Goal: Task Accomplishment & Management: Use online tool/utility

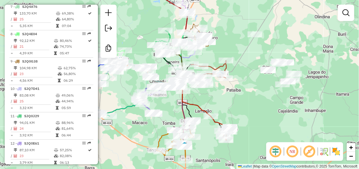
scroll to position [408, 0]
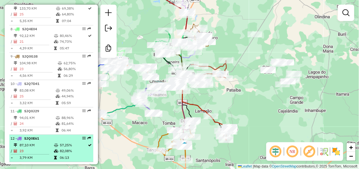
click at [36, 141] on span "SJQ0E61" at bounding box center [31, 138] width 15 height 4
select select "**********"
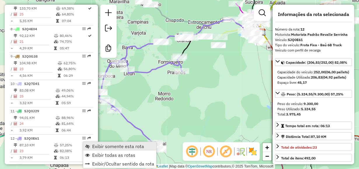
click at [111, 148] on span "Exibir somente esta rota" at bounding box center [118, 146] width 52 height 5
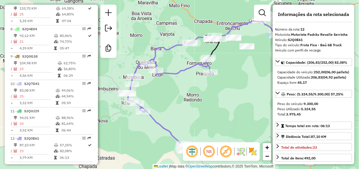
drag, startPoint x: 169, startPoint y: 108, endPoint x: 200, endPoint y: 110, distance: 30.7
click at [200, 110] on div "Janela de atendimento Grade de atendimento Capacidade Transportadoras Veículos …" at bounding box center [179, 84] width 359 height 169
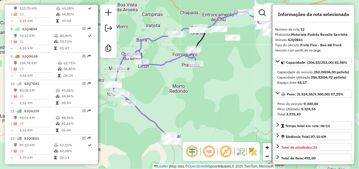
drag, startPoint x: 178, startPoint y: 109, endPoint x: 159, endPoint y: 98, distance: 22.5
click at [161, 99] on div "Janela de atendimento Grade de atendimento Capacidade Transportadoras Veículos …" at bounding box center [179, 84] width 359 height 169
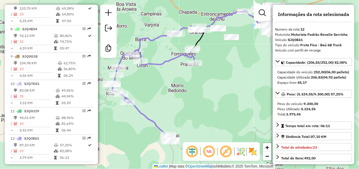
click at [193, 104] on div "Janela de atendimento Grade de atendimento Capacidade Transportadoras Veículos …" at bounding box center [179, 84] width 359 height 169
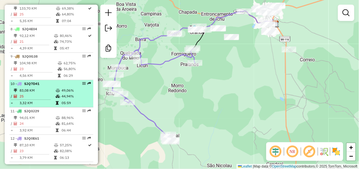
click at [32, 86] on span "SJQ7D41" at bounding box center [31, 84] width 15 height 4
select select "**********"
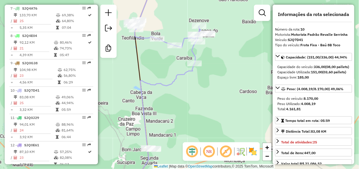
scroll to position [379, 0]
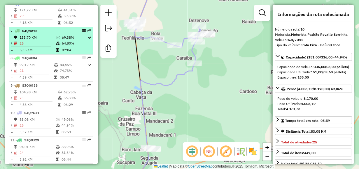
click at [38, 41] on td "133,70 KM" at bounding box center [37, 38] width 36 height 6
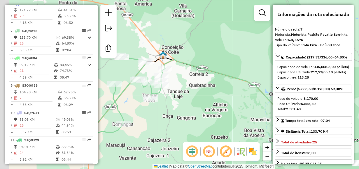
drag, startPoint x: 138, startPoint y: 88, endPoint x: 226, endPoint y: 110, distance: 90.0
click at [226, 110] on div "Janela de atendimento Grade de atendimento Capacidade Transportadoras Veículos …" at bounding box center [179, 84] width 359 height 169
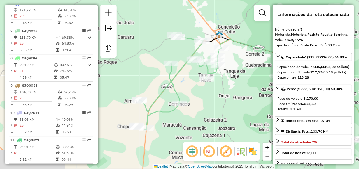
drag, startPoint x: 157, startPoint y: 142, endPoint x: 194, endPoint y: 108, distance: 50.1
click at [194, 108] on div "Janela de atendimento Grade de atendimento Capacidade Transportadoras Veículos …" at bounding box center [179, 84] width 359 height 169
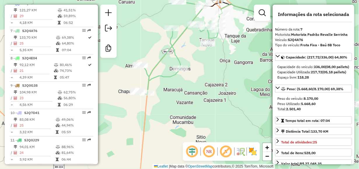
drag, startPoint x: 183, startPoint y: 128, endPoint x: 178, endPoint y: 102, distance: 26.4
click at [178, 102] on div "Janela de atendimento Grade de atendimento Capacidade Transportadoras Veículos …" at bounding box center [179, 84] width 359 height 169
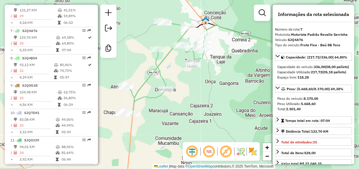
drag, startPoint x: 205, startPoint y: 102, endPoint x: 186, endPoint y: 128, distance: 31.9
click at [186, 128] on div "Janela de atendimento Grade de atendimento Capacidade Transportadoras Veículos …" at bounding box center [179, 84] width 359 height 169
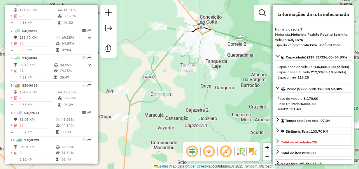
click at [194, 99] on div "Janela de atendimento Grade de atendimento Capacidade Transportadoras Veículos …" at bounding box center [179, 84] width 359 height 169
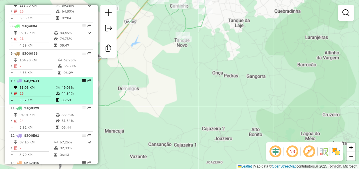
scroll to position [437, 0]
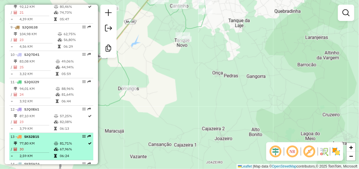
click at [42, 140] on div "13 - SKS2B15" at bounding box center [41, 136] width 62 height 5
select select "**********"
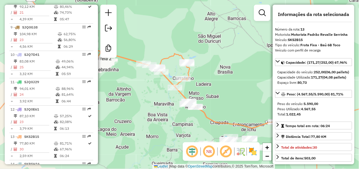
drag, startPoint x: 143, startPoint y: 115, endPoint x: 165, endPoint y: 122, distance: 22.8
click at [165, 122] on div "Janela de atendimento Grade de atendimento Capacidade Transportadoras Veículos …" at bounding box center [179, 84] width 359 height 169
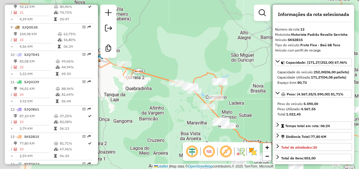
drag, startPoint x: 148, startPoint y: 87, endPoint x: 186, endPoint y: 106, distance: 42.5
click at [186, 106] on div "Janela de atendimento Grade de atendimento Capacidade Transportadoras Veículos …" at bounding box center [179, 84] width 359 height 169
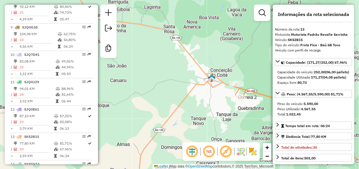
drag, startPoint x: 162, startPoint y: 108, endPoint x: 266, endPoint y: 126, distance: 105.4
click at [266, 126] on div "Janela de atendimento Grade de atendimento Capacidade Transportadoras Veículos …" at bounding box center [179, 84] width 359 height 169
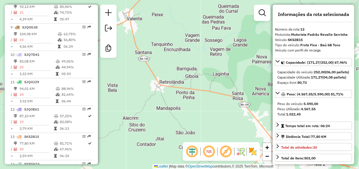
drag, startPoint x: 191, startPoint y: 114, endPoint x: 254, endPoint y: 180, distance: 91.1
click at [254, 169] on html "Aguarde... Pop-up bloqueado! Seu navegador bloqueou automáticamente a abertura …" at bounding box center [179, 84] width 359 height 169
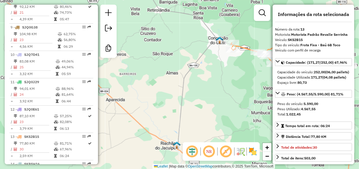
drag, startPoint x: 164, startPoint y: 124, endPoint x: 167, endPoint y: 46, distance: 77.3
click at [167, 46] on div "Janela de atendimento Grade de atendimento Capacidade Transportadoras Veículos …" at bounding box center [179, 84] width 359 height 169
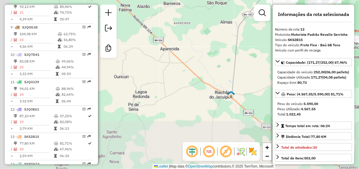
drag, startPoint x: 148, startPoint y: 94, endPoint x: 202, endPoint y: 43, distance: 74.5
click at [202, 43] on div "Janela de atendimento Grade de atendimento Capacidade Transportadoras Veículos …" at bounding box center [179, 84] width 359 height 169
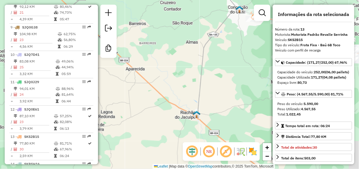
drag, startPoint x: 205, startPoint y: 53, endPoint x: 151, endPoint y: 88, distance: 64.5
click at [151, 88] on div "Janela de atendimento Grade de atendimento Capacidade Transportadoras Veículos …" at bounding box center [179, 84] width 359 height 169
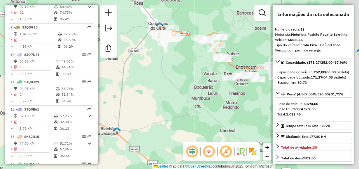
drag, startPoint x: 225, startPoint y: 75, endPoint x: 171, endPoint y: 74, distance: 54.0
click at [166, 76] on div "Janela de atendimento Grade de atendimento Capacidade Transportadoras Veículos …" at bounding box center [179, 84] width 359 height 169
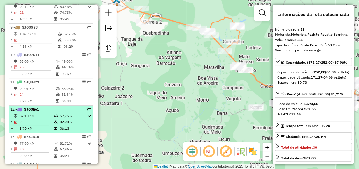
click at [35, 119] on td "87,10 KM" at bounding box center [36, 116] width 34 height 6
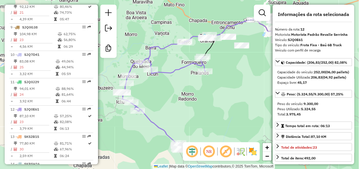
drag, startPoint x: 141, startPoint y: 97, endPoint x: 164, endPoint y: 97, distance: 23.3
click at [164, 97] on div "Janela de atendimento Grade de atendimento Capacidade Transportadoras Veículos …" at bounding box center [179, 84] width 359 height 169
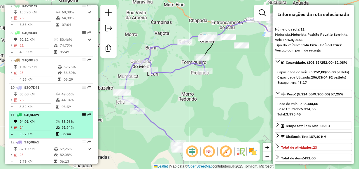
scroll to position [379, 0]
